Goal: Navigation & Orientation: Find specific page/section

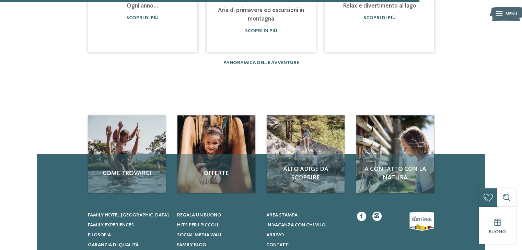
scroll to position [624, 0]
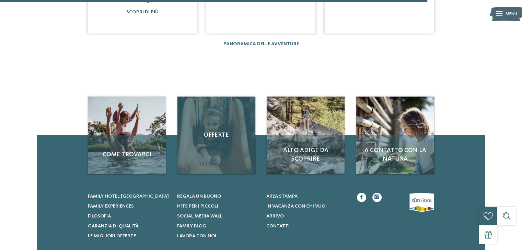
click at [212, 133] on span "Offerte" at bounding box center [215, 135] width 65 height 9
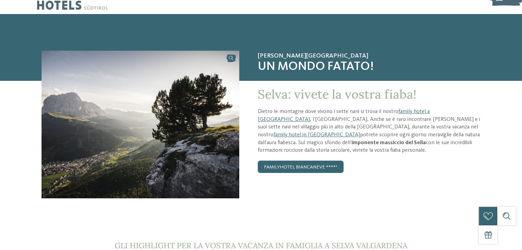
scroll to position [0, 0]
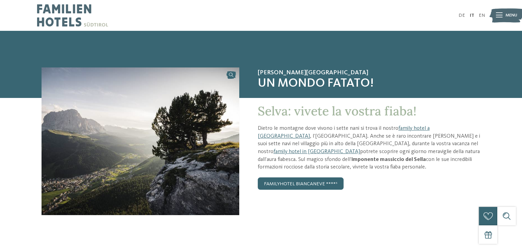
click at [63, 7] on img at bounding box center [72, 15] width 71 height 31
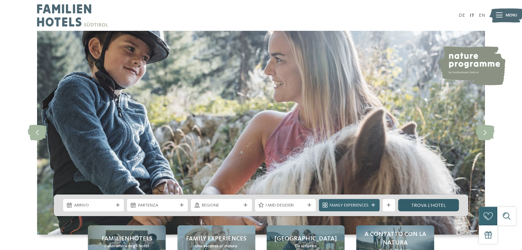
click at [430, 204] on link "trova l’hotel" at bounding box center [428, 205] width 61 height 12
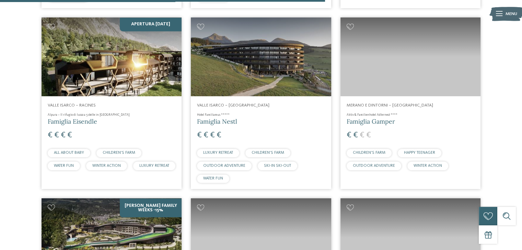
scroll to position [1263, 0]
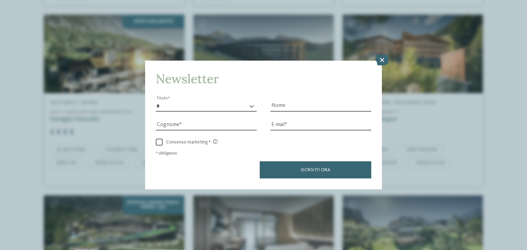
click at [382, 59] on icon at bounding box center [381, 60] width 13 height 11
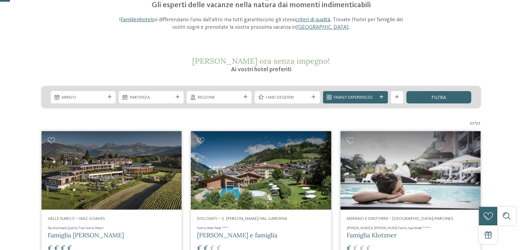
scroll to position [0, 0]
